Goal: Feedback & Contribution: Submit feedback/report problem

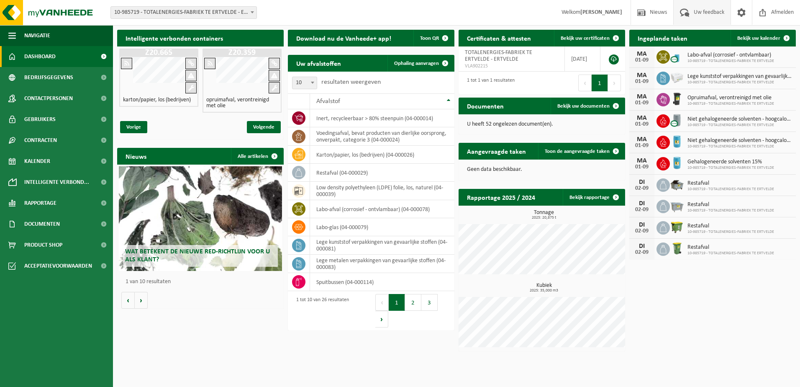
click at [700, 12] on span "Uw feedback" at bounding box center [709, 12] width 35 height 25
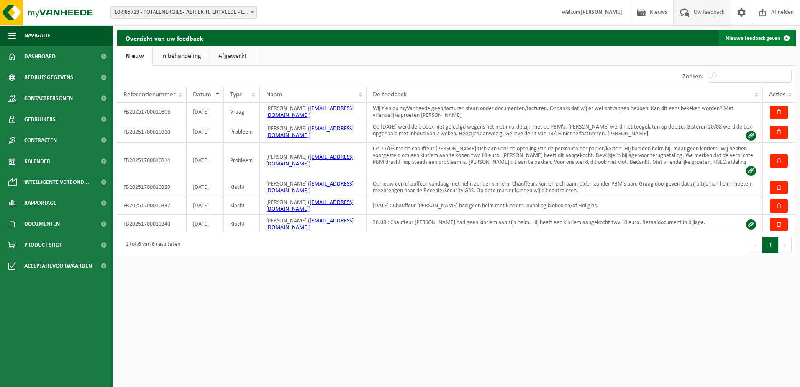
click at [750, 37] on link "Nieuwe feedback geven" at bounding box center [757, 38] width 76 height 17
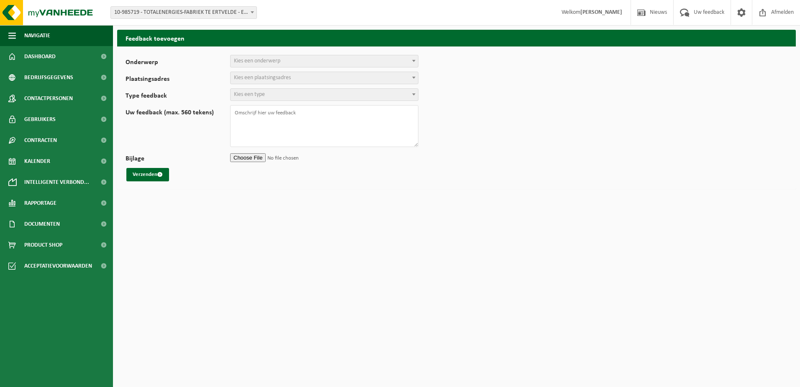
select select
click at [271, 59] on span "Kies een onderwerp" at bounding box center [257, 61] width 46 height 6
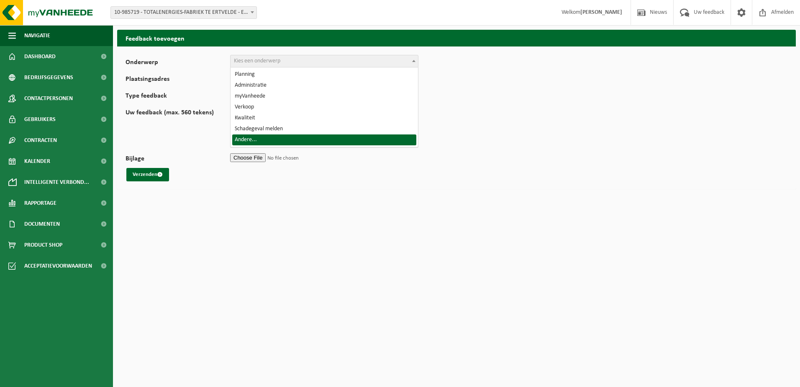
select select "32"
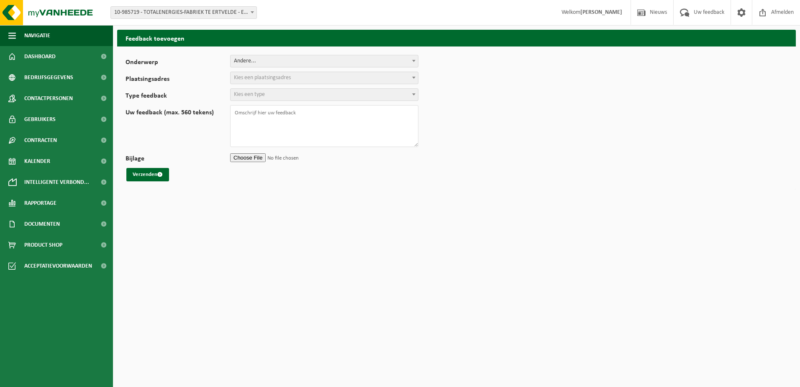
click at [260, 77] on span "Kies een plaatsingsadres" at bounding box center [262, 78] width 57 height 6
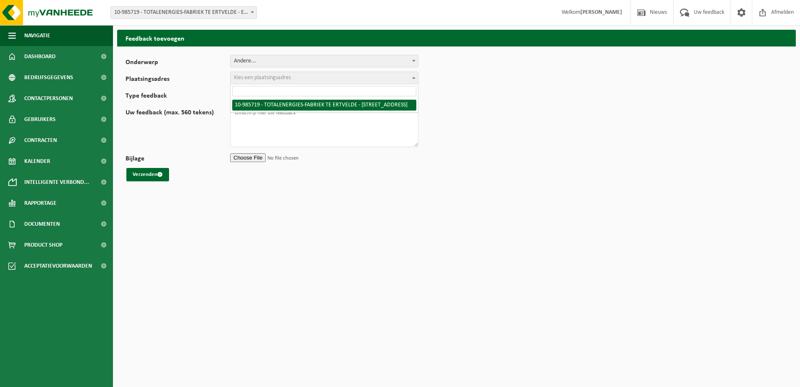
select select "165265"
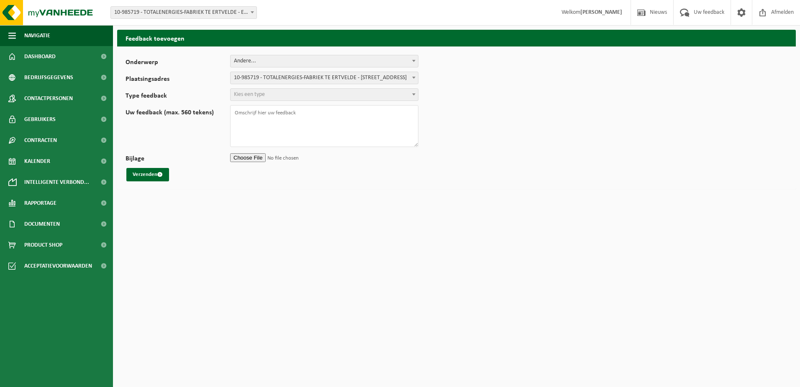
click at [263, 93] on span "Kies een type" at bounding box center [249, 94] width 31 height 6
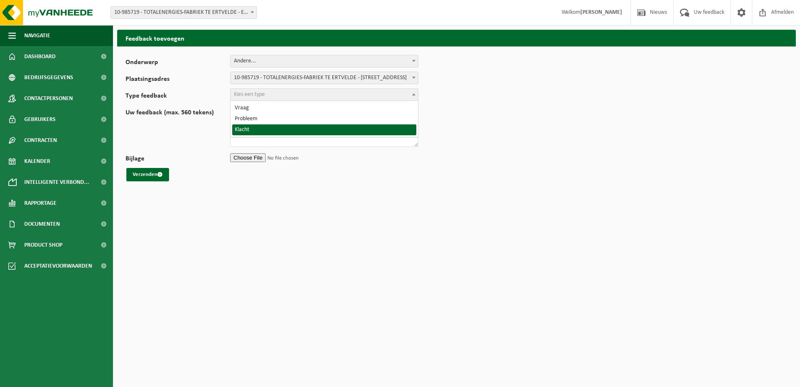
select select "COM"
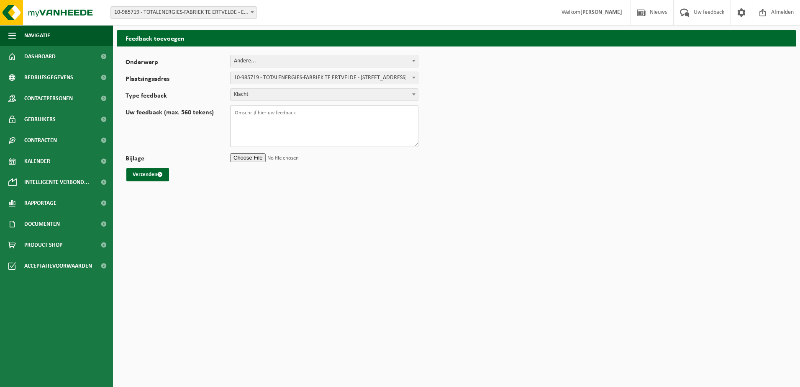
click at [242, 111] on textarea "Uw feedback (max. 560 tekens)" at bounding box center [324, 126] width 188 height 42
click at [234, 112] on textarea "Chauffeur [PERSON_NAME] (ophaling labo-afval) had enkel een helm mee, geen kinr…" at bounding box center [324, 126] width 188 height 42
click at [265, 111] on textarea "Geen PBM's : Chauffeur [PERSON_NAME] (ophaling labo-afval) had enkel een helm m…" at bounding box center [324, 126] width 188 height 42
click at [235, 119] on textarea "Geen correcte PBM's! Chauffeur [PERSON_NAME] (ophaling labo-afval) had enkel ee…" at bounding box center [324, 126] width 188 height 42
click at [303, 126] on textarea "Geen correcte PBM's! [DATE] : Chauffeur [PERSON_NAME] (ophaling labo-afval) had…" at bounding box center [324, 126] width 188 height 42
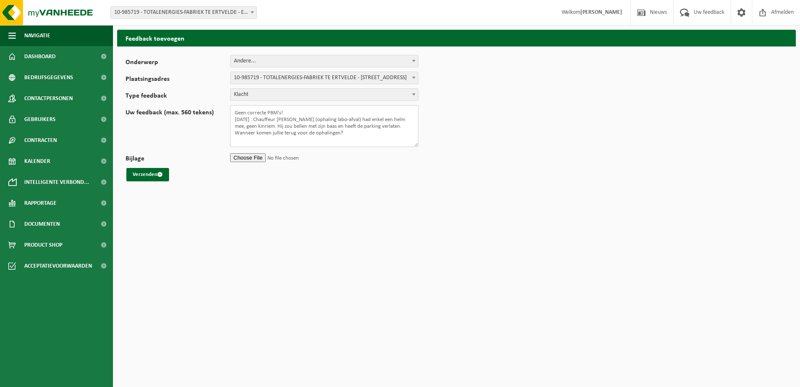
click at [303, 126] on textarea "Geen correcte PBM's! [DATE] : Chauffeur [PERSON_NAME] (ophaling labo-afval) had…" at bounding box center [324, 126] width 188 height 42
click at [355, 125] on textarea "Geen correcte PBM's! [DATE] : Chauffeur [PERSON_NAME] (ophaling labo-afval) had…" at bounding box center [324, 126] width 188 height 42
click at [390, 125] on textarea "Geen correcte PBM's! [DATE] : Chauffeur [PERSON_NAME] (ophaling labo-afval) had…" at bounding box center [324, 126] width 188 height 42
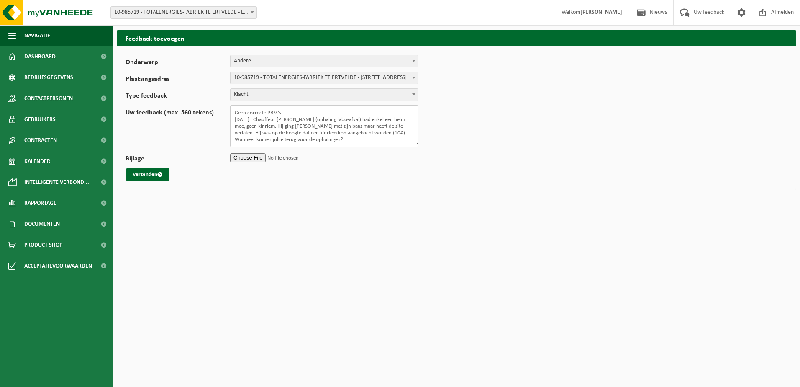
click at [345, 139] on textarea "Geen correcte PBM's! [DATE] : Chauffeur [PERSON_NAME] (ophaling labo-afval) had…" at bounding box center [324, 126] width 188 height 42
click at [324, 143] on textarea "Geen correcte PBM's! [DATE] : Chauffeur [PERSON_NAME] (ophaling labo-afval) had…" at bounding box center [324, 126] width 188 height 42
drag, startPoint x: 150, startPoint y: 174, endPoint x: 206, endPoint y: 229, distance: 78.4
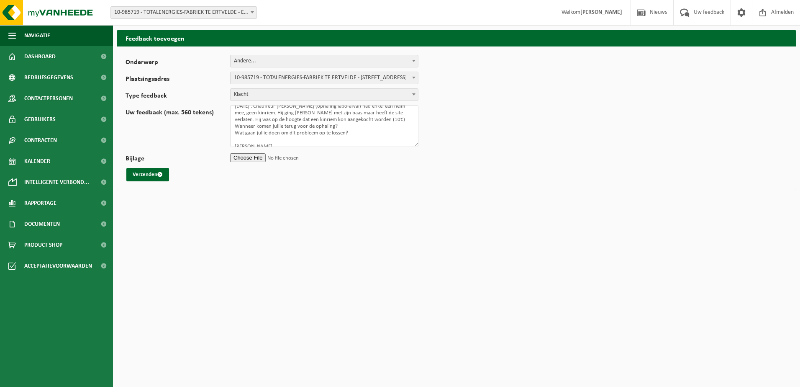
click at [180, 246] on html "Vestiging: 10-985719 - TOTALENERGIES-FABRIEK TE ERTVELDE - ERTVELDE 10-985719 -…" at bounding box center [400, 193] width 800 height 387
click at [356, 128] on textarea "Geen correcte PBM's! [DATE] : Chauffeur [PERSON_NAME] (ophaling labo-afval) had…" at bounding box center [324, 126] width 188 height 42
type textarea "Geen correcte PBM's! [DATE] : Chauffeur [PERSON_NAME] (ophaling labo-afval) had…"
click at [147, 180] on button "Verzenden" at bounding box center [147, 174] width 43 height 13
